Goal: Find specific page/section: Find specific page/section

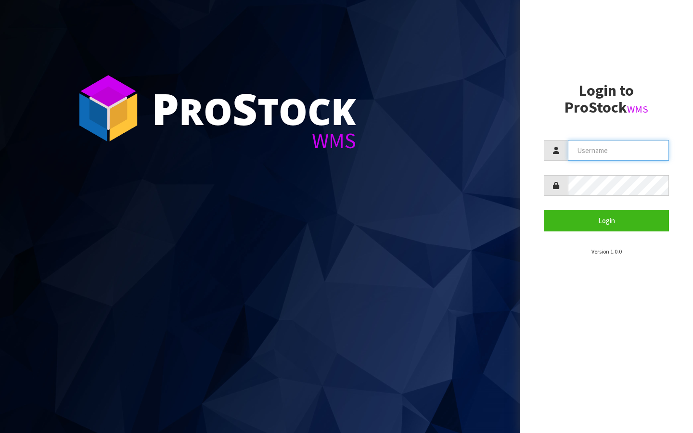
type input "[PERSON_NAME][EMAIL_ADDRESS][DOMAIN_NAME]"
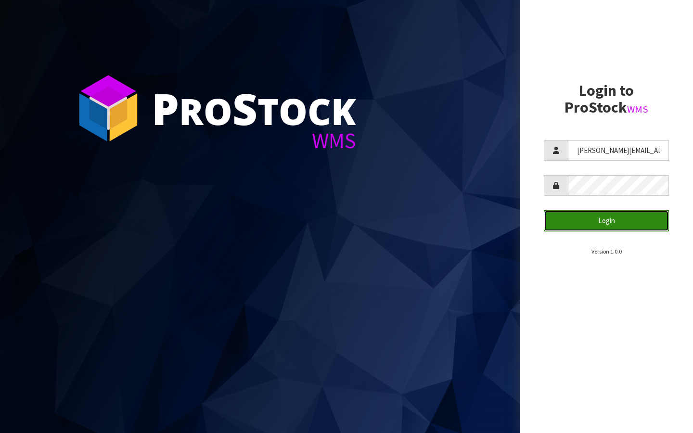
click at [595, 218] on button "Login" at bounding box center [606, 220] width 125 height 21
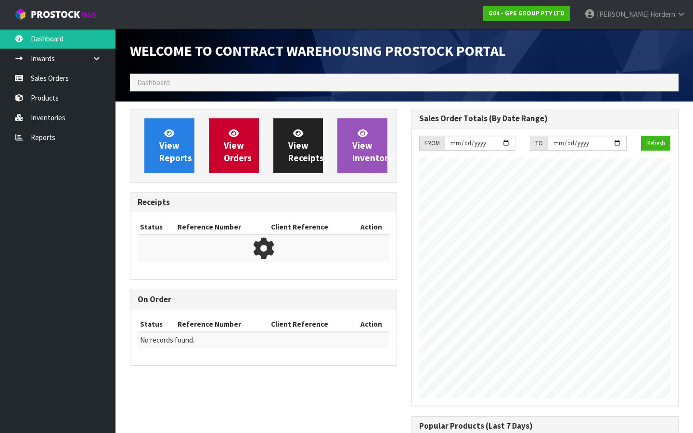
scroll to position [409, 281]
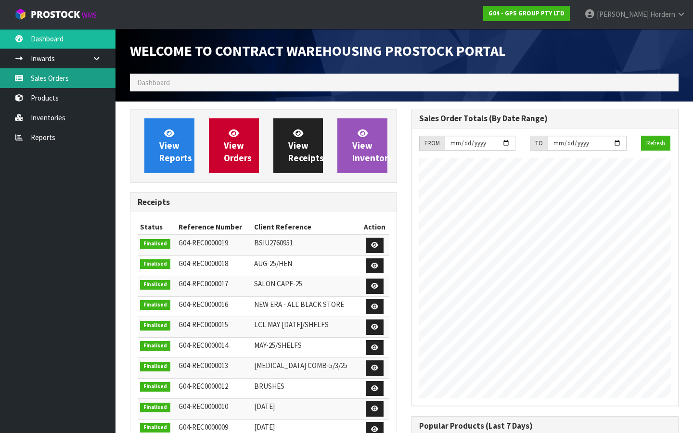
click at [45, 80] on link "Sales Orders" at bounding box center [57, 78] width 115 height 20
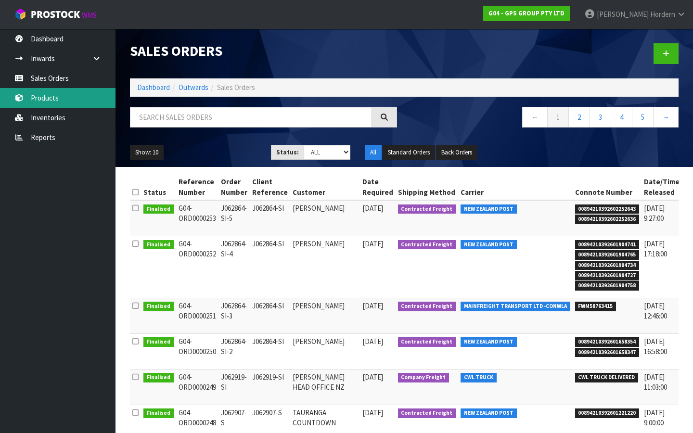
click at [48, 103] on link "Products" at bounding box center [57, 98] width 115 height 20
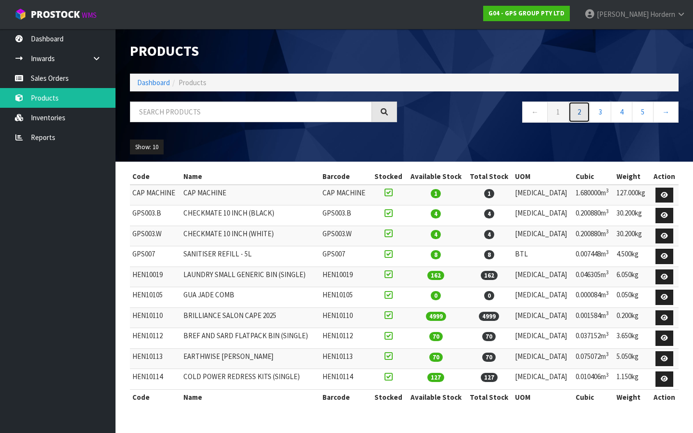
click at [577, 107] on link "2" at bounding box center [579, 112] width 22 height 21
